Goal: Find specific page/section: Find specific page/section

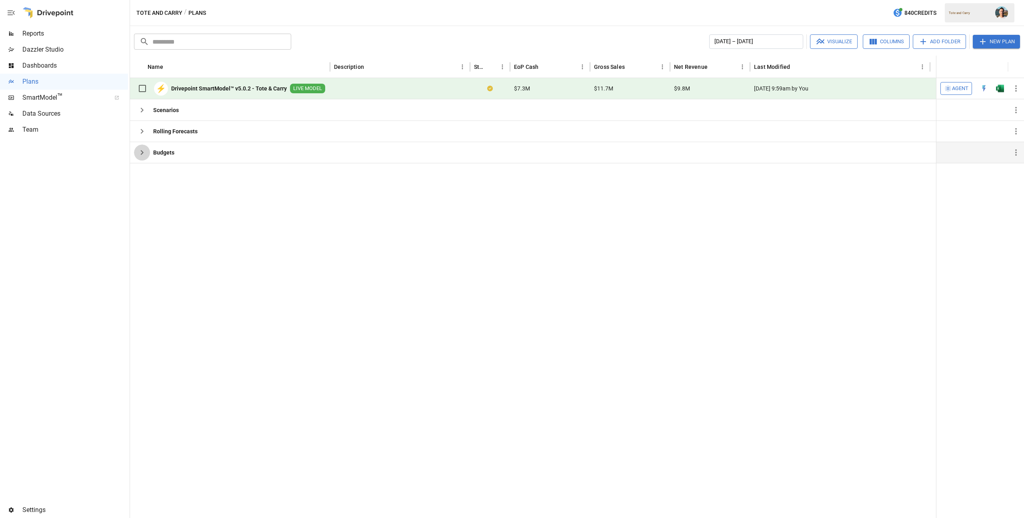
click at [143, 153] on icon "button" at bounding box center [142, 153] width 10 height 10
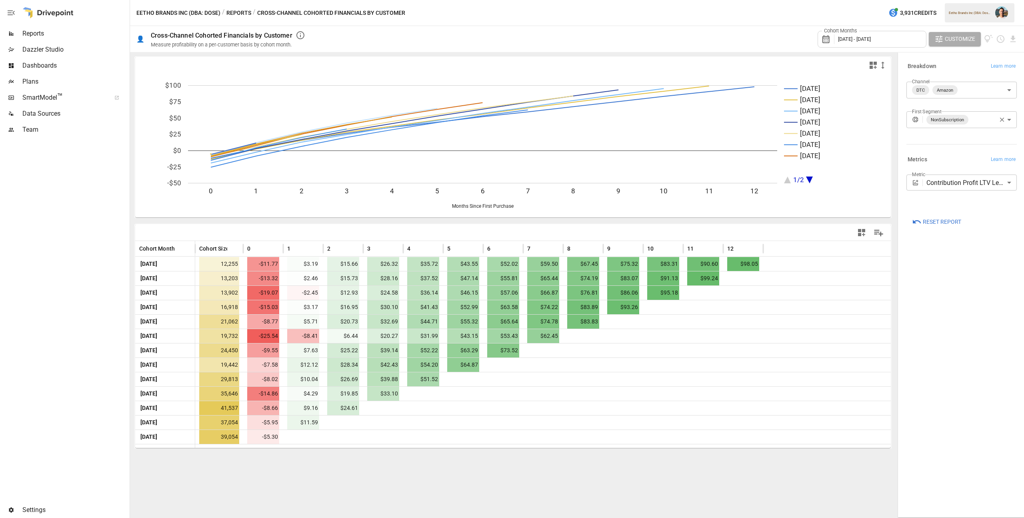
click at [992, 11] on button "button" at bounding box center [1002, 13] width 22 height 22
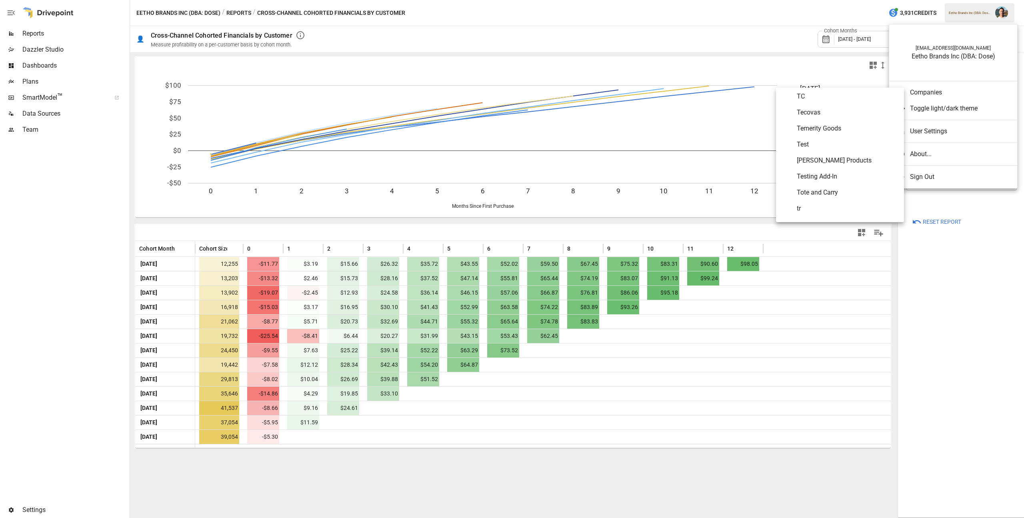
scroll to position [4133, 0]
click at [826, 192] on span "Tote and Carry" at bounding box center [847, 192] width 101 height 10
